Goal: Task Accomplishment & Management: Complete application form

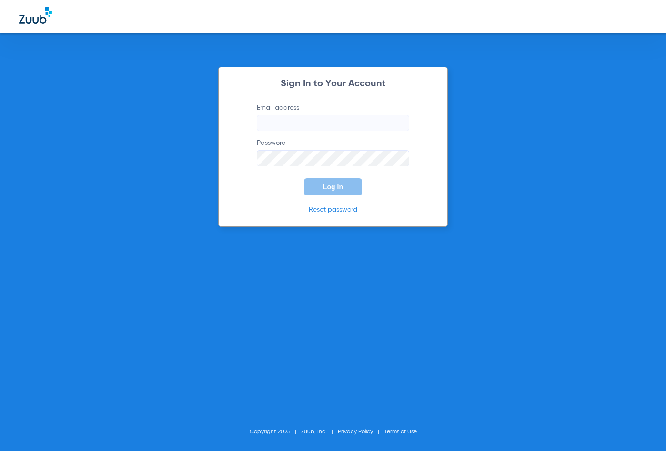
type input "[EMAIL_ADDRESS][DOMAIN_NAME]"
click at [338, 199] on div "Sign In to Your Account Email address [EMAIL_ADDRESS][DOMAIN_NAME] Password Log…" at bounding box center [333, 147] width 230 height 160
click at [338, 194] on button "Log In" at bounding box center [333, 186] width 58 height 17
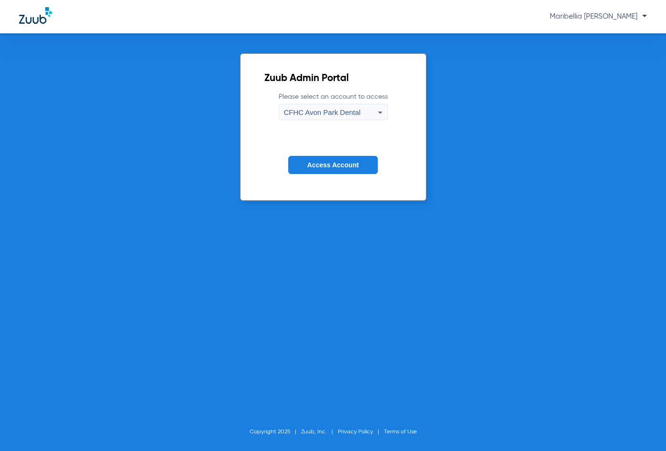
click at [336, 117] on div "CFHC Avon Park Dental" at bounding box center [331, 112] width 94 height 16
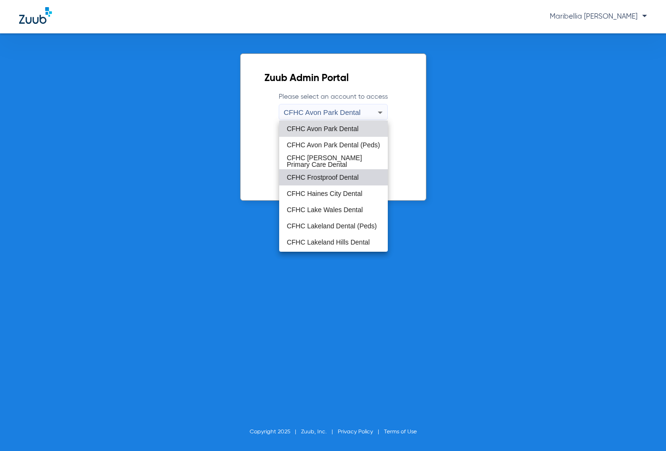
click at [335, 174] on span "CFHC Frostproof Dental" at bounding box center [323, 177] width 72 height 7
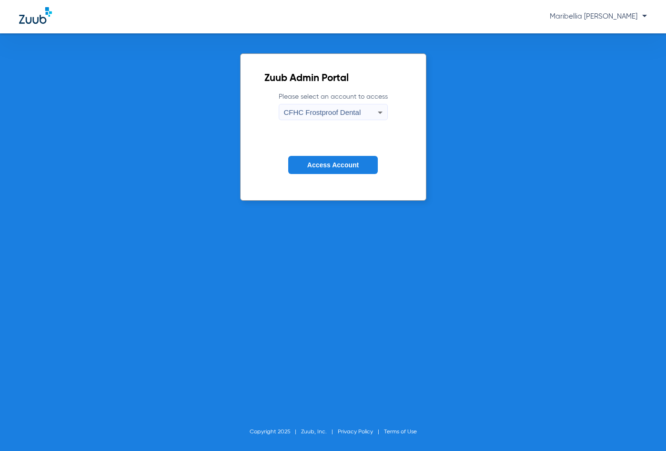
click at [332, 169] on span "Access Account" at bounding box center [332, 165] width 51 height 8
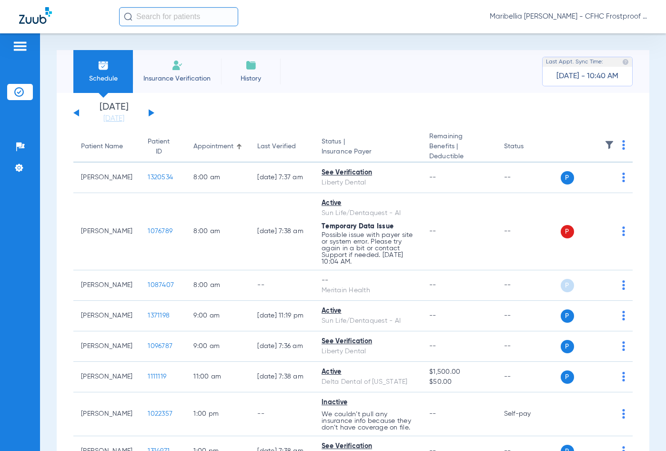
click at [169, 82] on span "Insurance Verification" at bounding box center [177, 79] width 74 height 10
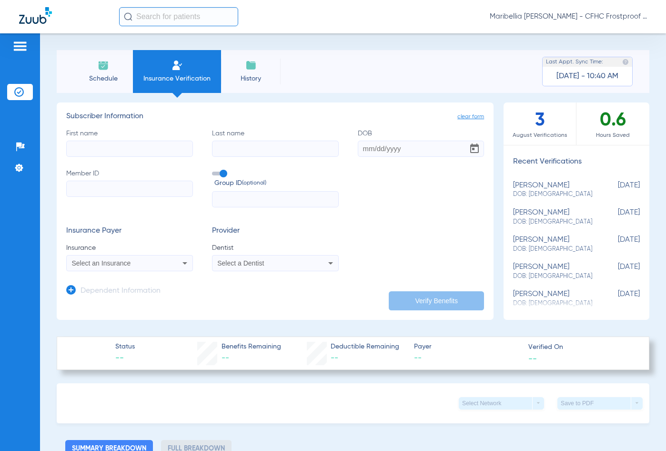
click at [111, 143] on input "First name" at bounding box center [129, 149] width 127 height 16
click at [113, 143] on input "mat" at bounding box center [129, 149] width 127 height 16
click at [123, 151] on input "mat" at bounding box center [129, 149] width 127 height 16
type input "[PERSON_NAME]"
click at [263, 143] on input "Last name" at bounding box center [275, 149] width 127 height 16
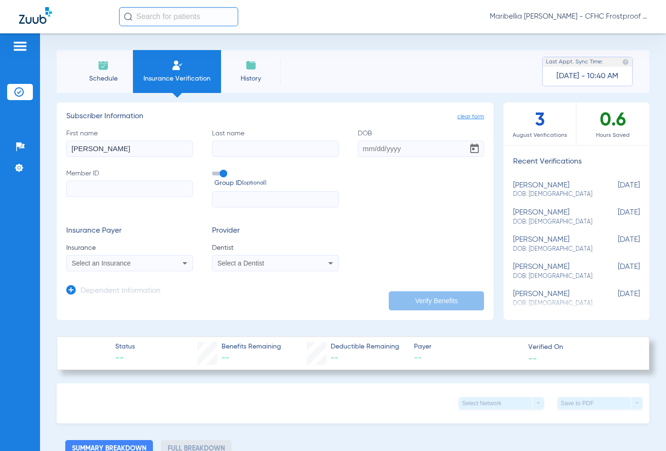
type input "v"
type input "bliss"
click at [368, 143] on input "DOB" at bounding box center [421, 149] width 127 height 16
click at [368, 153] on input "DOB" at bounding box center [421, 149] width 127 height 16
click at [403, 150] on input "10/23/0198" at bounding box center [421, 149] width 127 height 16
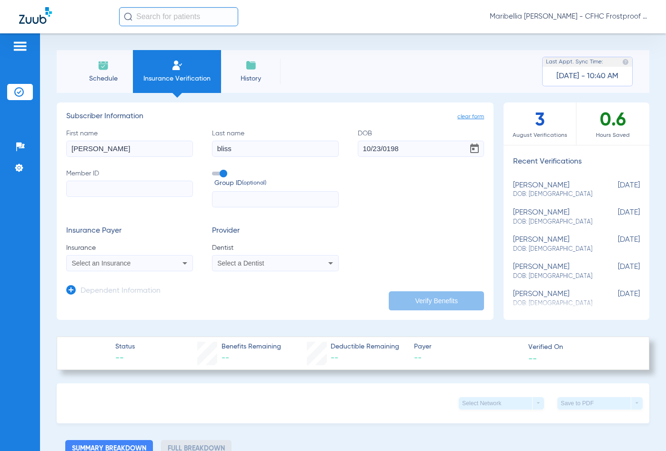
click at [403, 150] on input "10/23/0198" at bounding box center [421, 149] width 127 height 16
click at [404, 151] on input "10/23/0198" at bounding box center [421, 149] width 127 height 16
type input "[DATE]"
paste input "9677684418"
type input "9677684418"
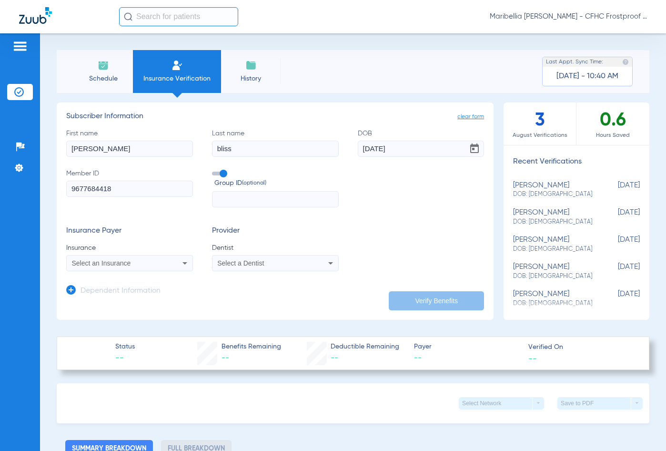
click at [156, 271] on mat-select "Select an Insurance" at bounding box center [129, 263] width 127 height 16
click at [155, 269] on mat-select "Select an Insurance" at bounding box center [129, 263] width 127 height 16
click at [152, 266] on div "Select an Insurance" at bounding box center [118, 263] width 92 height 7
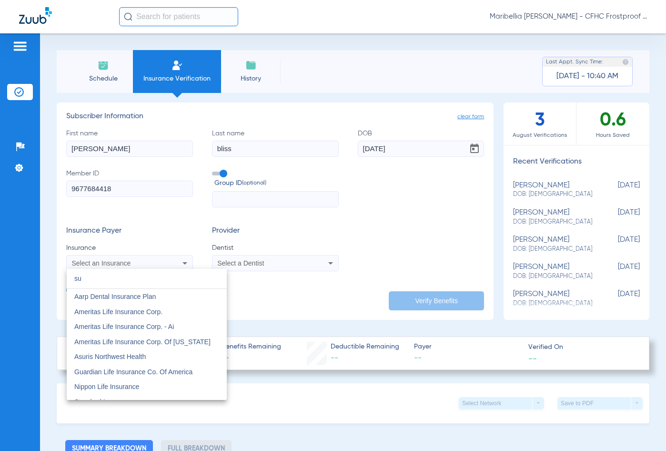
type input "s"
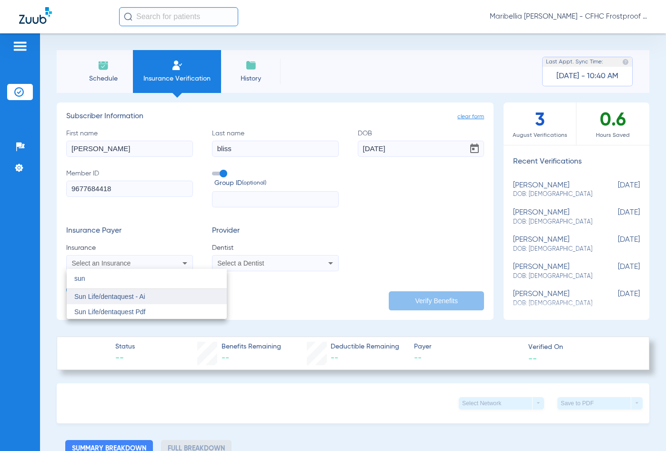
type input "sun"
click at [140, 293] on span "Sun Life/dentaquest - Ai" at bounding box center [109, 297] width 71 height 8
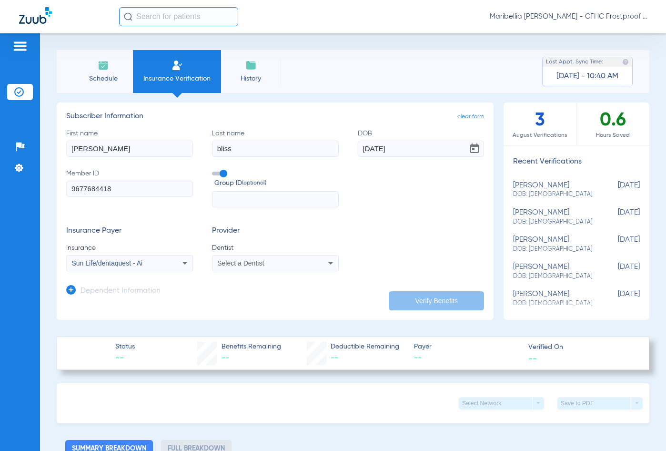
click at [303, 254] on app-form-autocomplete "Dentist Select a Dentist" at bounding box center [275, 257] width 127 height 28
click at [302, 261] on div "Select a Dentist" at bounding box center [263, 263] width 92 height 7
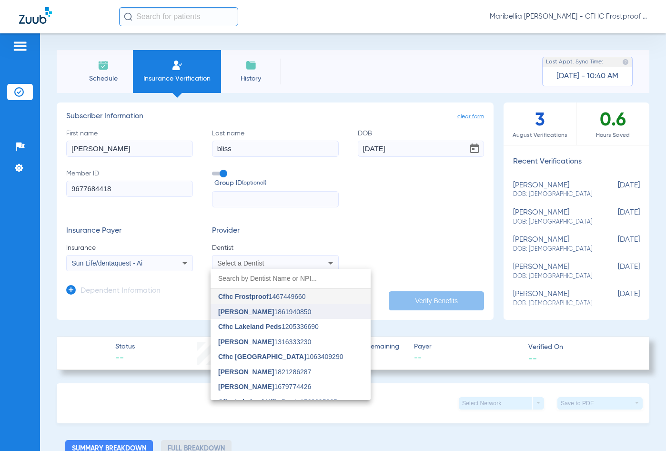
click at [261, 306] on mat-option "[PERSON_NAME] 1861940850" at bounding box center [291, 311] width 160 height 15
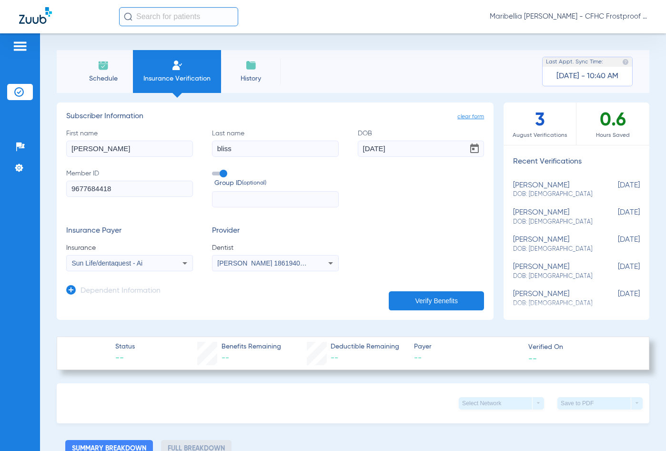
click at [410, 305] on button "Verify Benefits" at bounding box center [436, 300] width 95 height 19
